Goal: Information Seeking & Learning: Learn about a topic

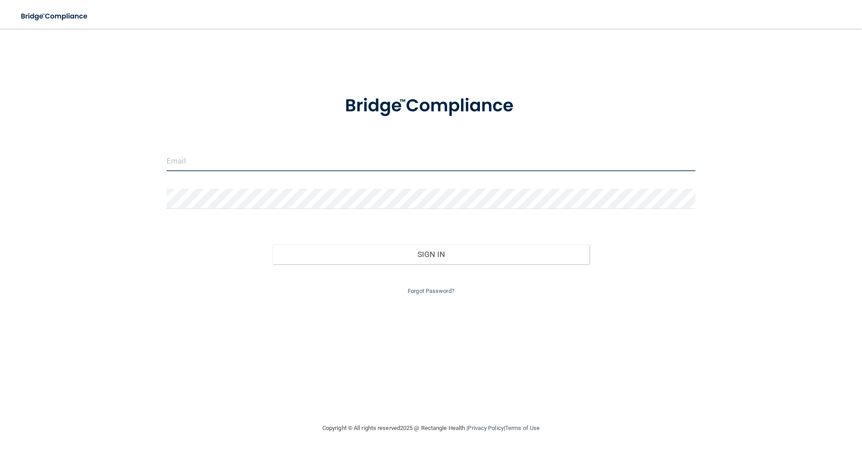
type input "[EMAIL_ADDRESS][DOMAIN_NAME]"
click at [676, 247] on div "Sign In" at bounding box center [431, 245] width 543 height 38
click at [486, 241] on div "Sign In" at bounding box center [431, 245] width 543 height 38
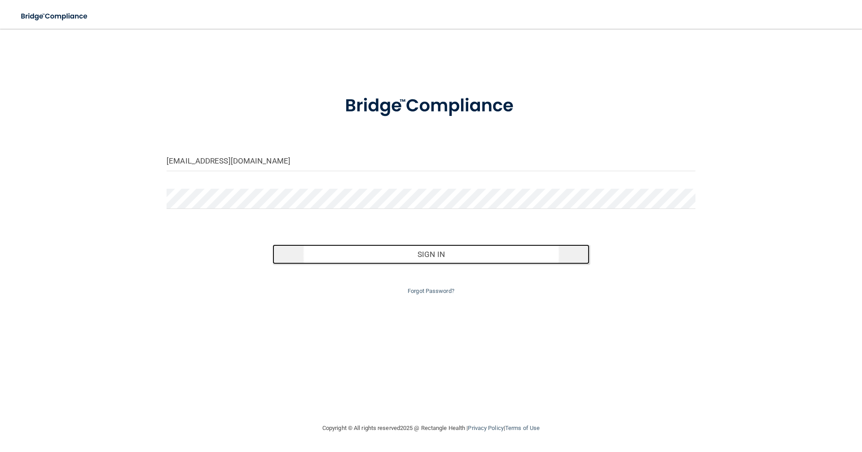
click at [485, 252] on button "Sign In" at bounding box center [432, 254] width 318 height 20
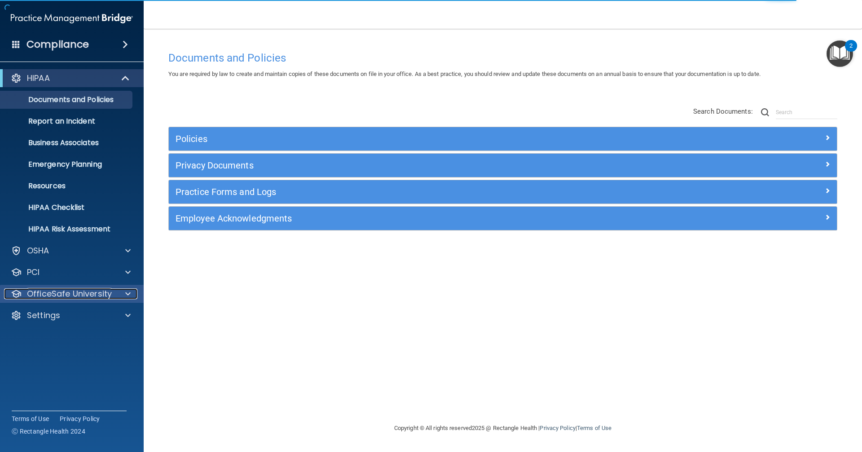
click at [95, 293] on p "OfficeSafe University" at bounding box center [69, 293] width 85 height 11
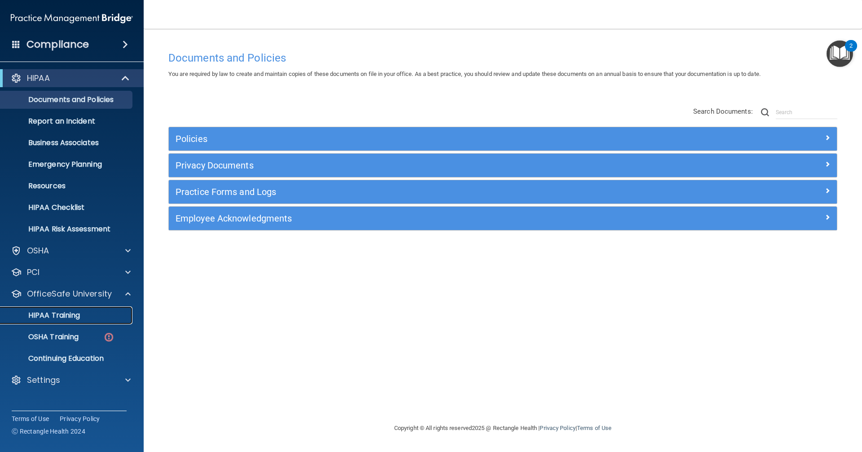
click at [78, 309] on link "HIPAA Training" at bounding box center [61, 315] width 141 height 18
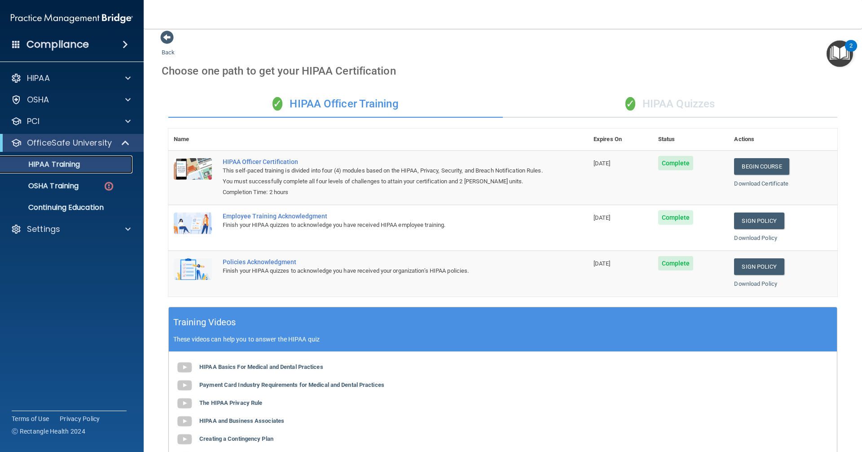
scroll to position [7, 0]
click at [53, 203] on p "Continuing Education" at bounding box center [67, 207] width 123 height 9
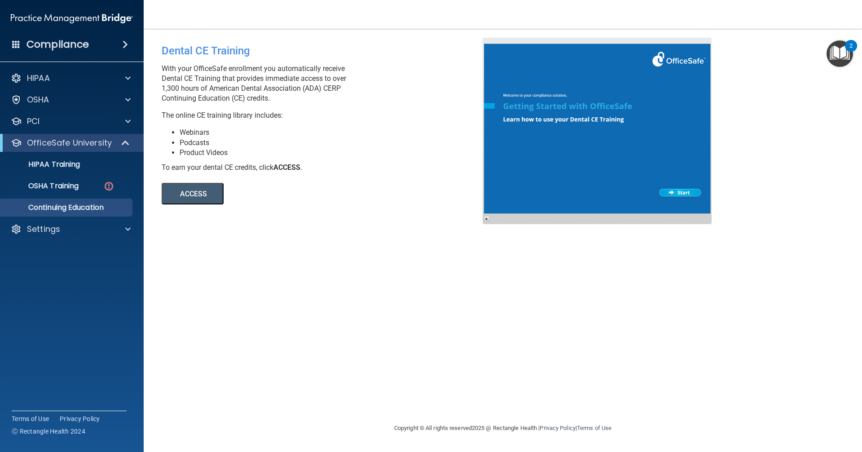
click at [192, 202] on button "ACCESS" at bounding box center [193, 194] width 62 height 22
click at [92, 91] on div "OSHA" at bounding box center [72, 100] width 144 height 18
click at [78, 81] on div "HIPAA" at bounding box center [59, 78] width 111 height 11
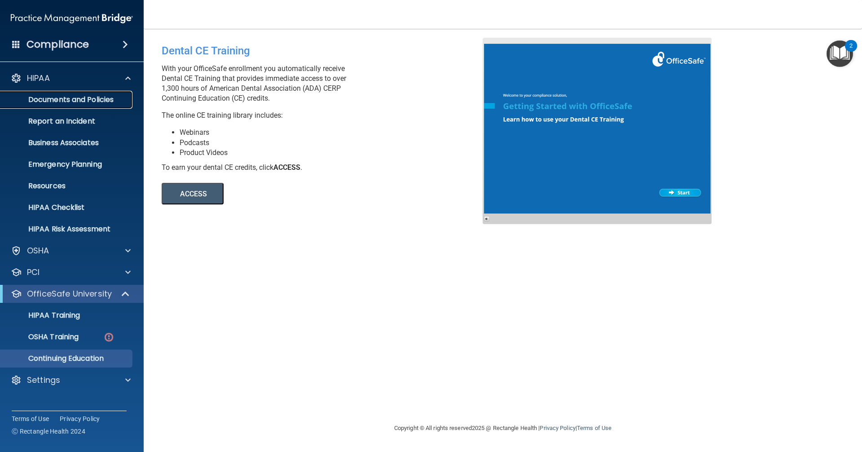
click at [61, 101] on p "Documents and Policies" at bounding box center [67, 99] width 123 height 9
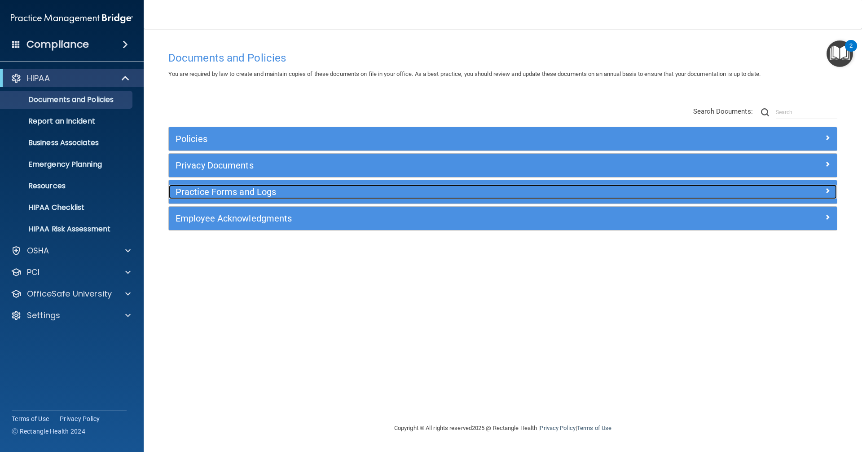
click at [826, 187] on span at bounding box center [827, 190] width 5 height 11
